Goal: Information Seeking & Learning: Learn about a topic

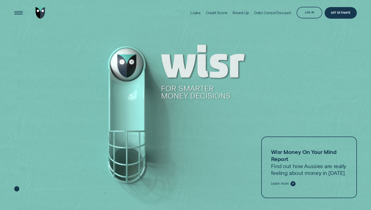
click at [199, 13] on div "Loans" at bounding box center [196, 13] width 10 height 4
click at [196, 13] on div "Loans" at bounding box center [196, 13] width 10 height 4
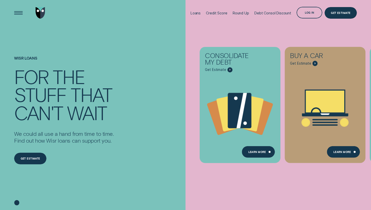
click at [41, 13] on img "Go to home page" at bounding box center [41, 13] width 10 height 12
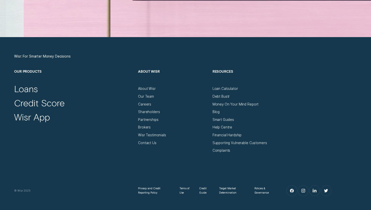
scroll to position [1657, 0]
